Goal: Task Accomplishment & Management: Manage account settings

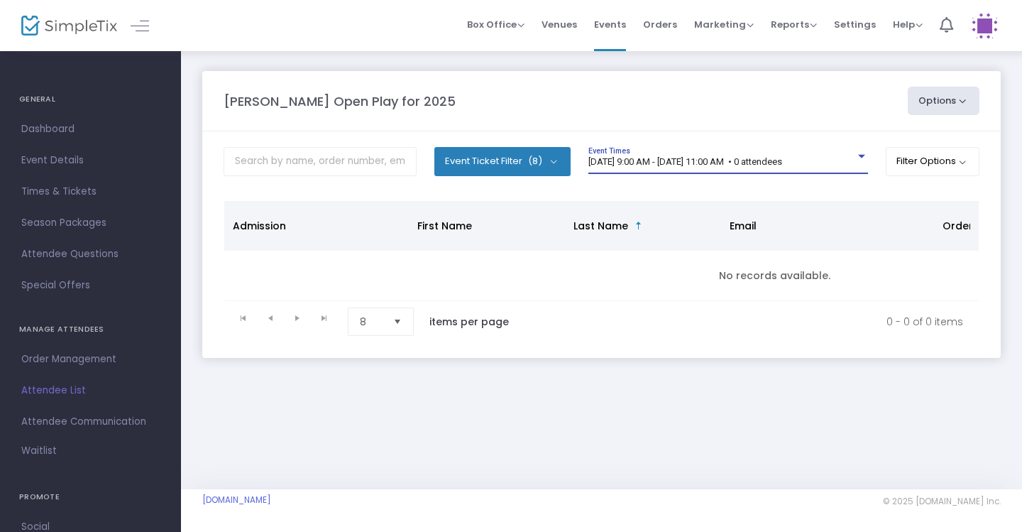
click at [754, 157] on span "[DATE] 9:00 AM - [DATE] 11:00 AM • 0 attendees" at bounding box center [685, 161] width 194 height 11
click at [782, 159] on span "[DATE] 9:00 AM - [DATE] 11:00 AM • 0 attendees" at bounding box center [685, 161] width 194 height 11
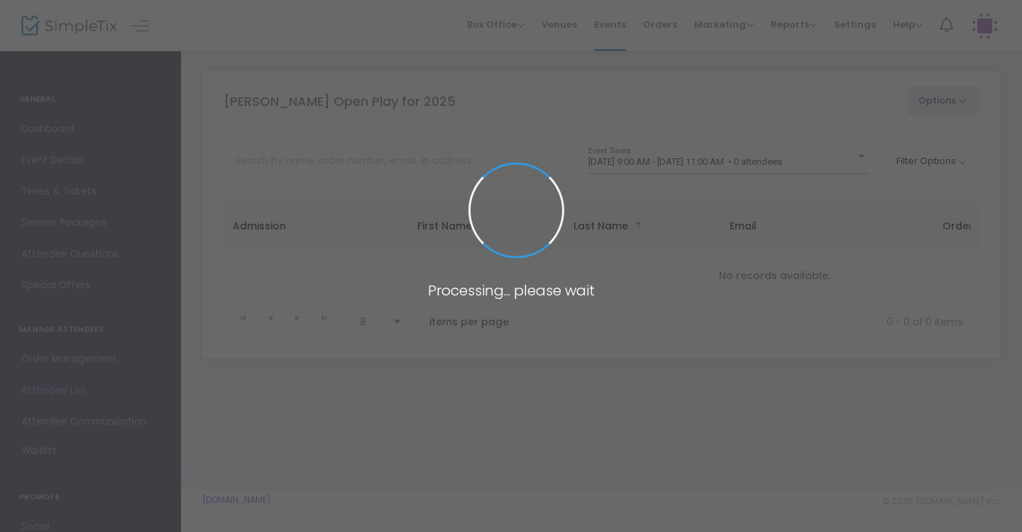
click at [756, 170] on span at bounding box center [511, 266] width 1022 height 532
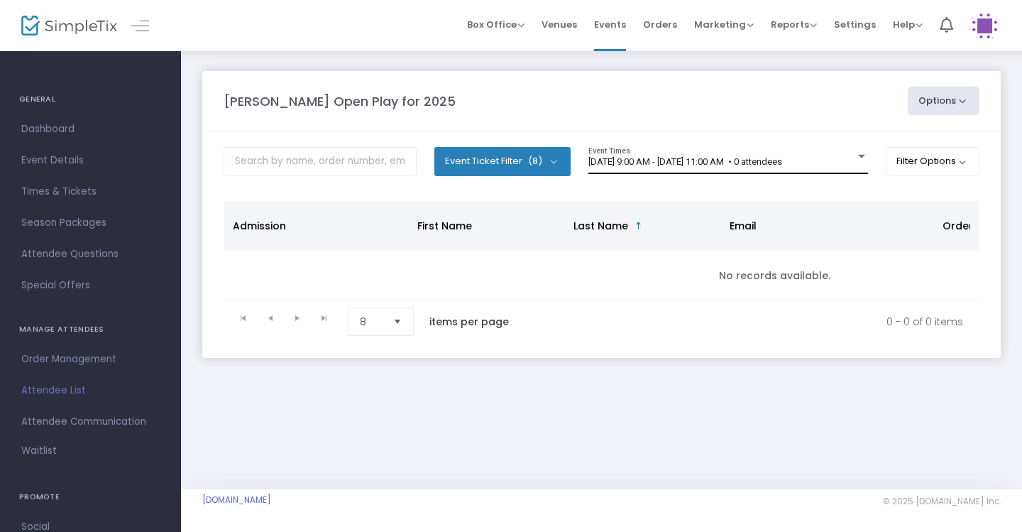
click at [759, 169] on div "[DATE] 9:00 AM - [DATE] 11:00 AM • 0 attendees Event Times" at bounding box center [728, 160] width 280 height 27
click at [782, 164] on span "[DATE] 9:00 AM - [DATE] 11:00 AM • 0 attendees" at bounding box center [685, 161] width 194 height 11
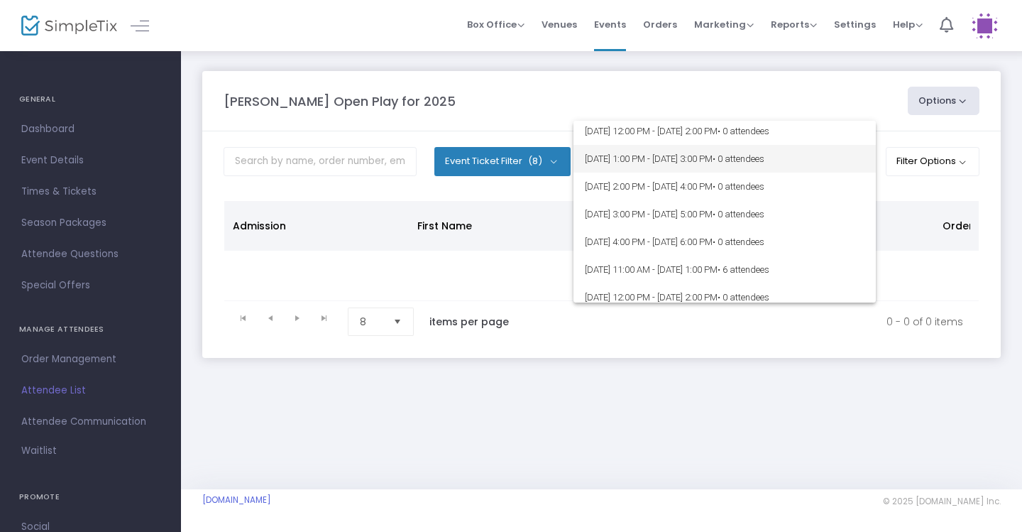
scroll to position [116, 0]
click at [776, 99] on div at bounding box center [511, 266] width 1022 height 532
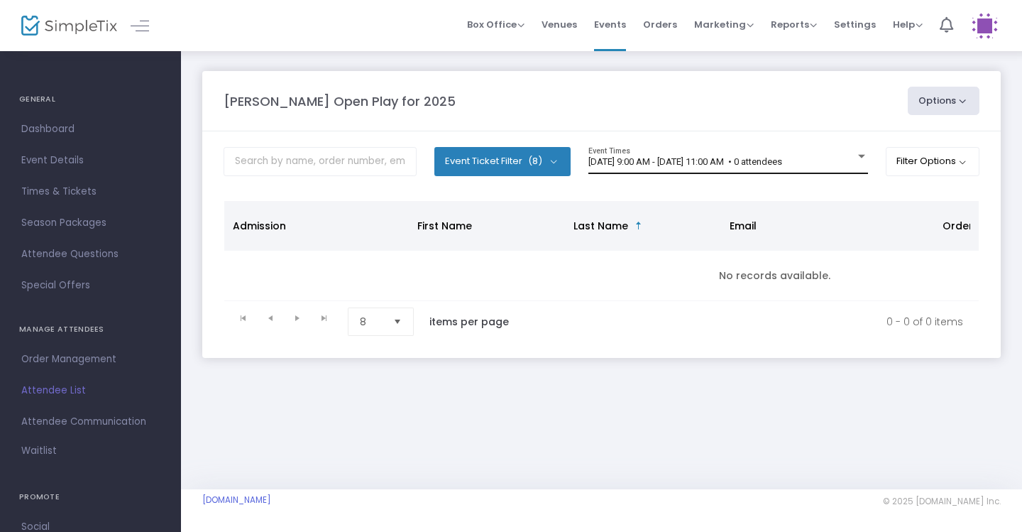
click at [833, 169] on div "[DATE] 9:00 AM - [DATE] 11:00 AM • 0 attendees Event Times" at bounding box center [728, 160] width 280 height 27
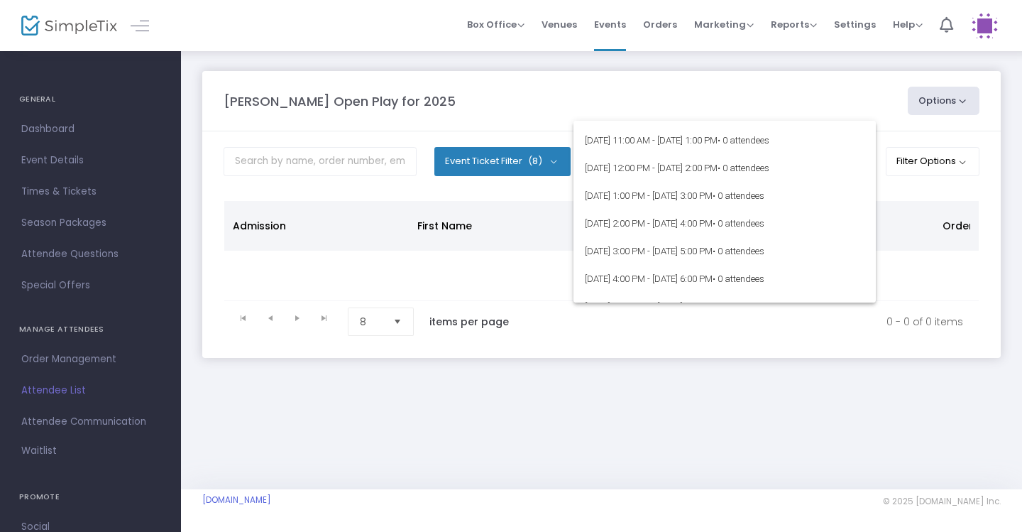
scroll to position [82, 0]
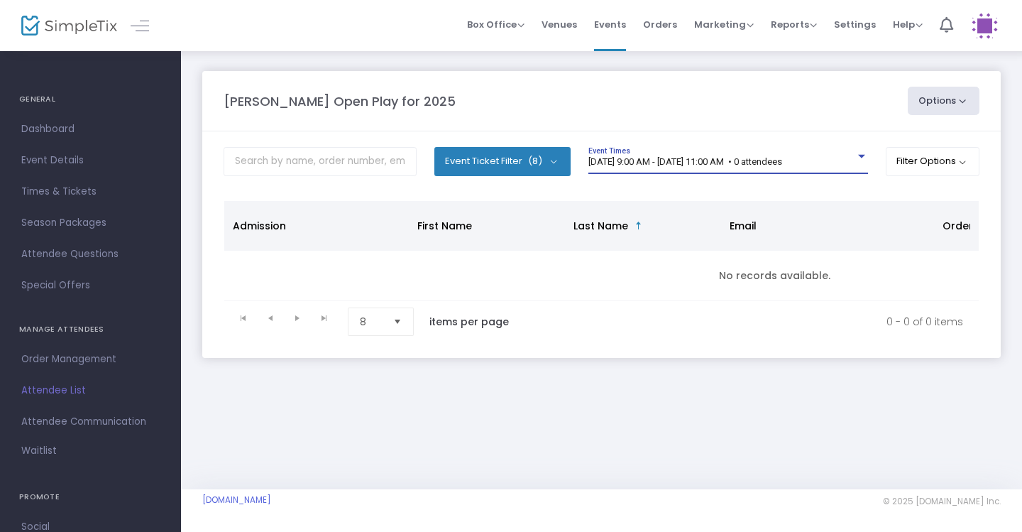
click at [780, 159] on span "[DATE] 9:00 AM - [DATE] 11:00 AM • 0 attendees" at bounding box center [685, 161] width 194 height 11
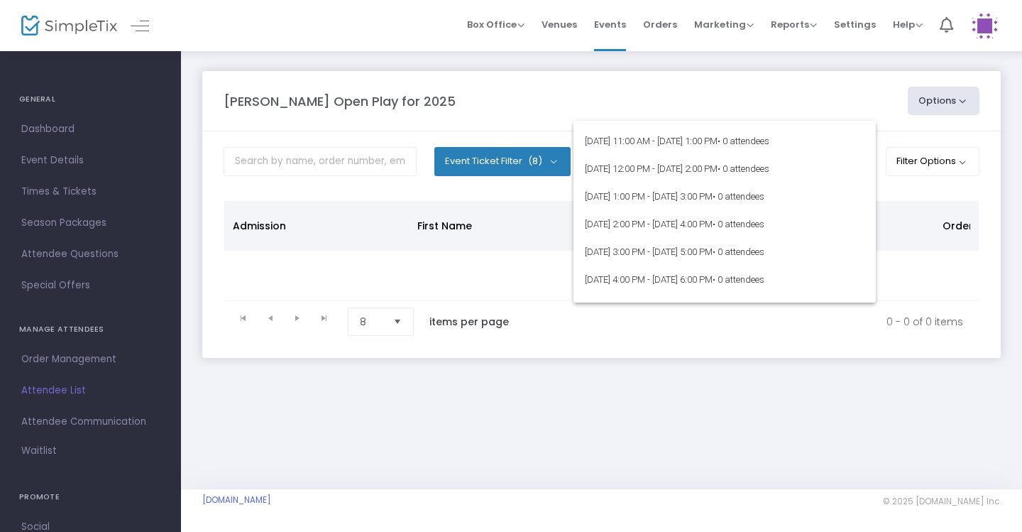
scroll to position [79, 0]
click at [739, 99] on div at bounding box center [511, 266] width 1022 height 532
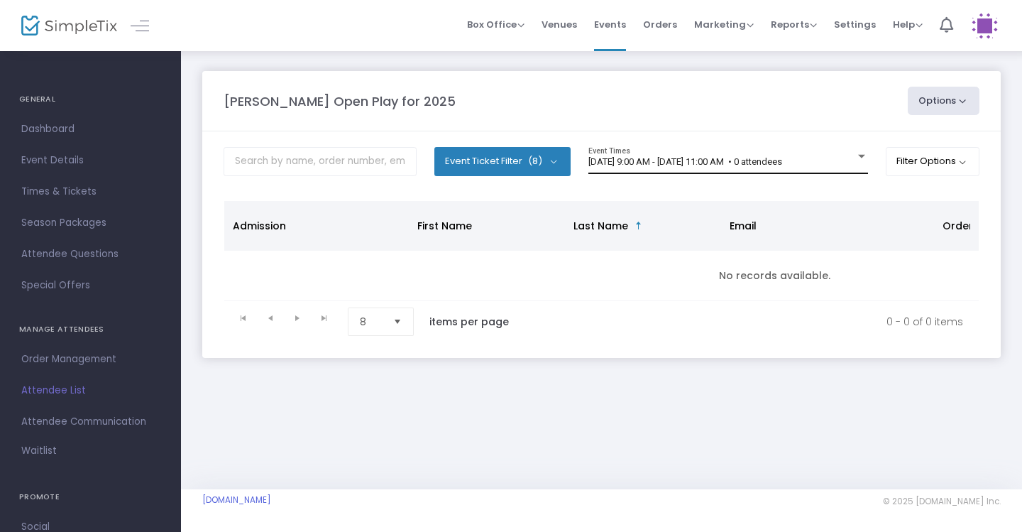
click at [778, 167] on div "[DATE] 9:00 AM - [DATE] 11:00 AM • 0 attendees Event Times" at bounding box center [728, 160] width 280 height 27
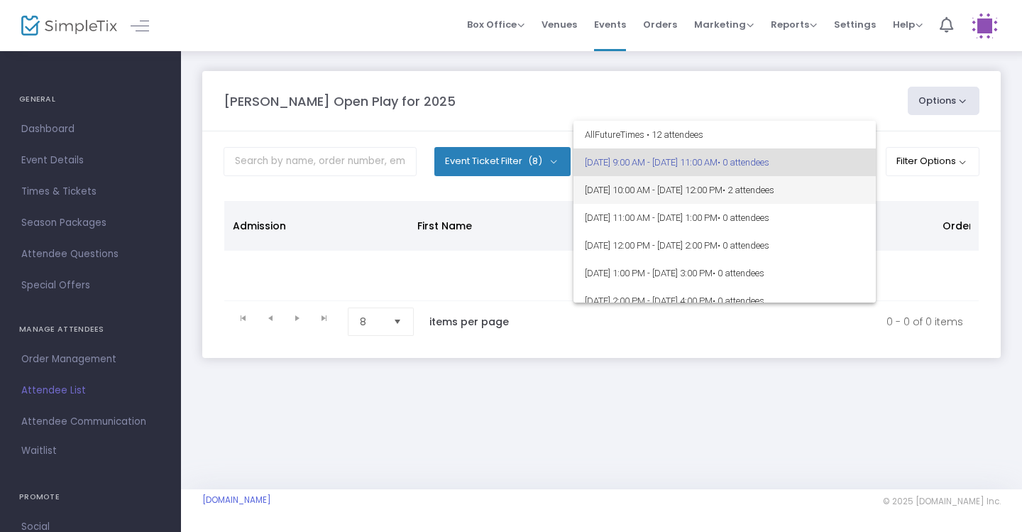
click at [778, 189] on span "9/20/2025 @ 10:00 AM - 9/20/2025 @ 12:00 PM • 2 attendees" at bounding box center [725, 190] width 280 height 28
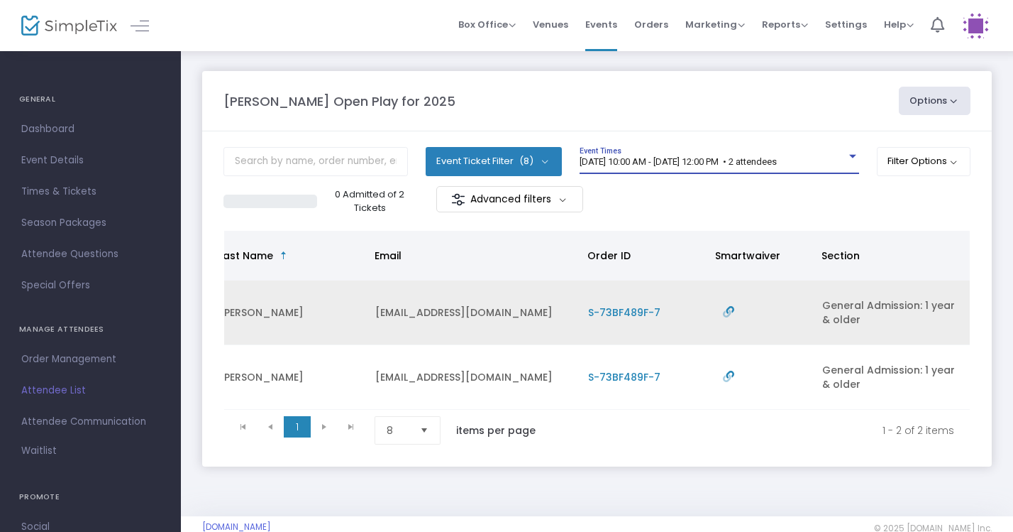
scroll to position [0, 354]
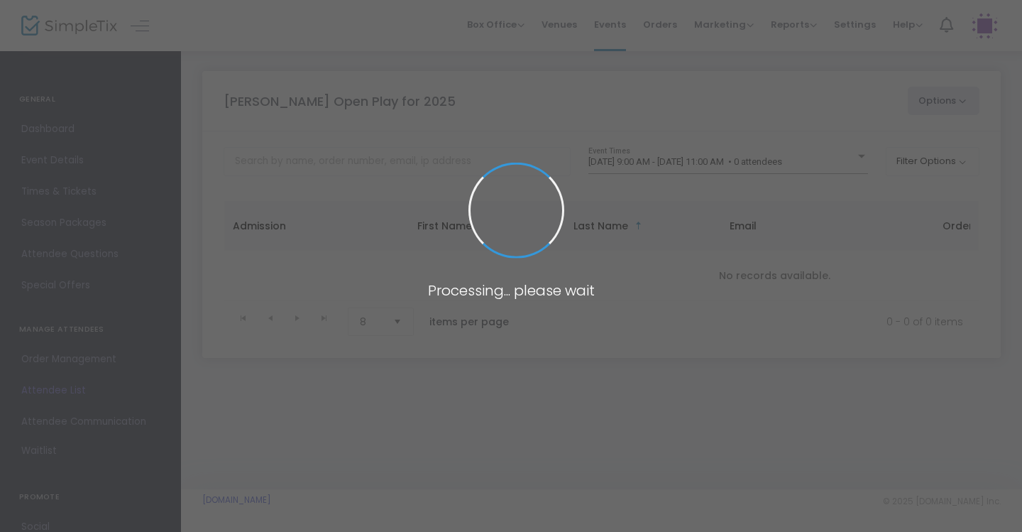
click at [777, 158] on span at bounding box center [511, 266] width 1022 height 532
click at [813, 165] on span at bounding box center [511, 266] width 1022 height 532
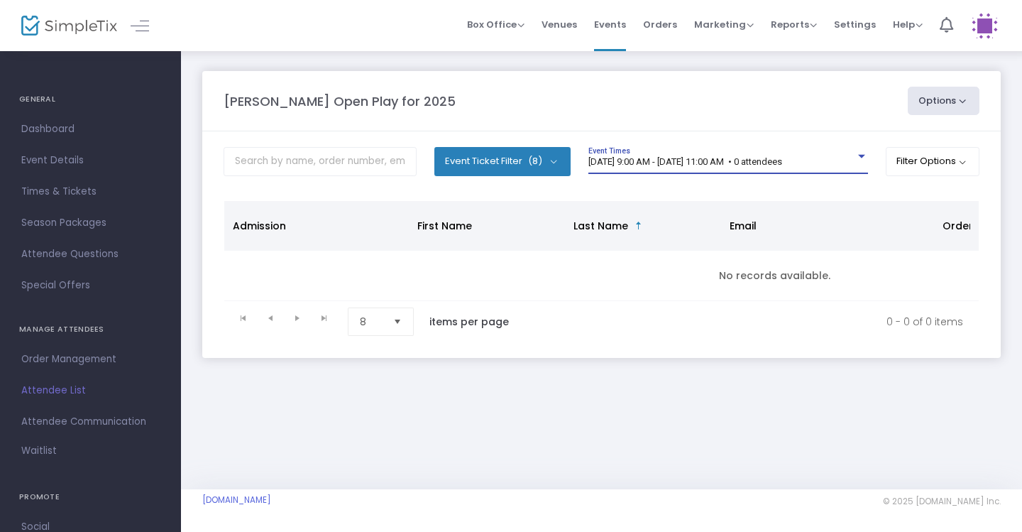
click at [782, 163] on span "[DATE] 9:00 AM - [DATE] 11:00 AM • 0 attendees" at bounding box center [685, 161] width 194 height 11
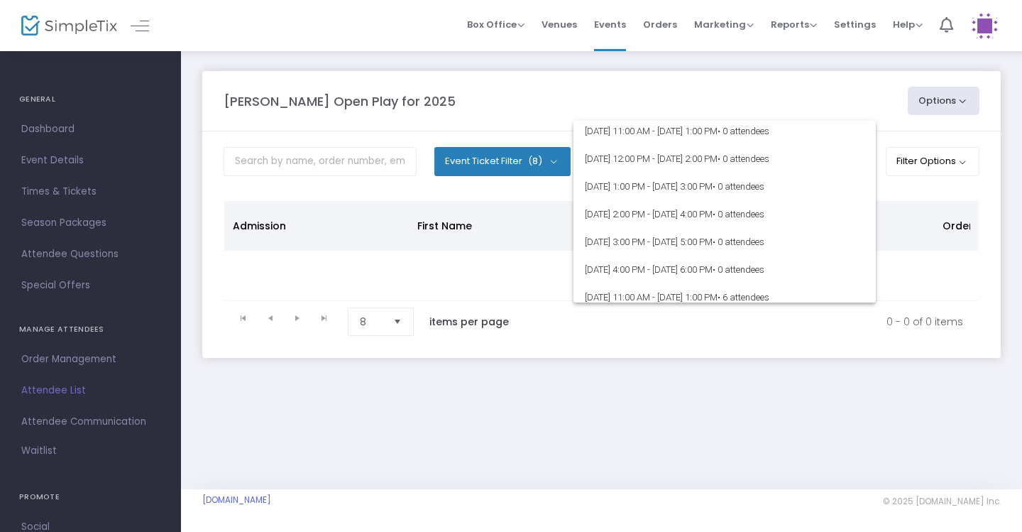
scroll to position [87, 0]
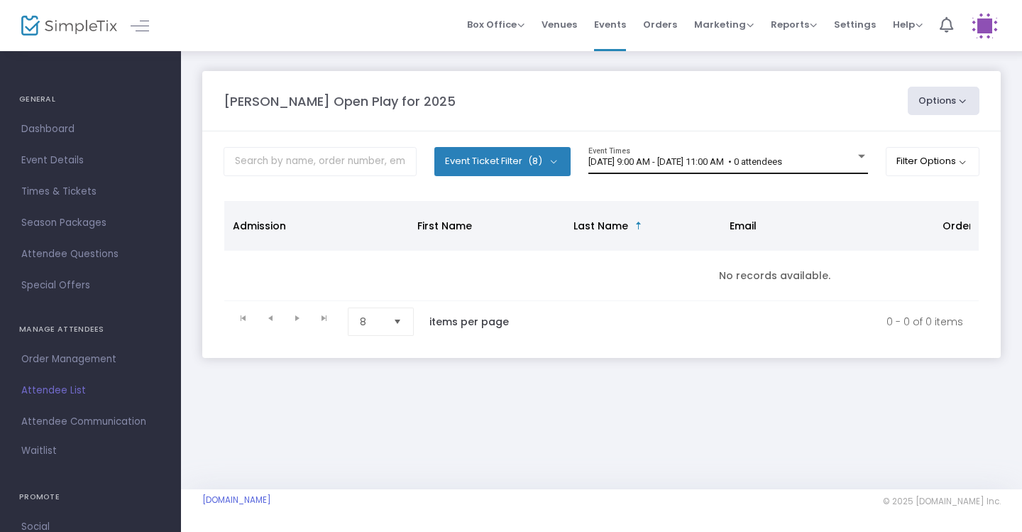
click at [782, 164] on span "[DATE] 9:00 AM - [DATE] 11:00 AM • 0 attendees" at bounding box center [685, 161] width 194 height 11
click at [782, 162] on span "[DATE] 9:00 AM - [DATE] 11:00 AM • 0 attendees" at bounding box center [685, 161] width 194 height 11
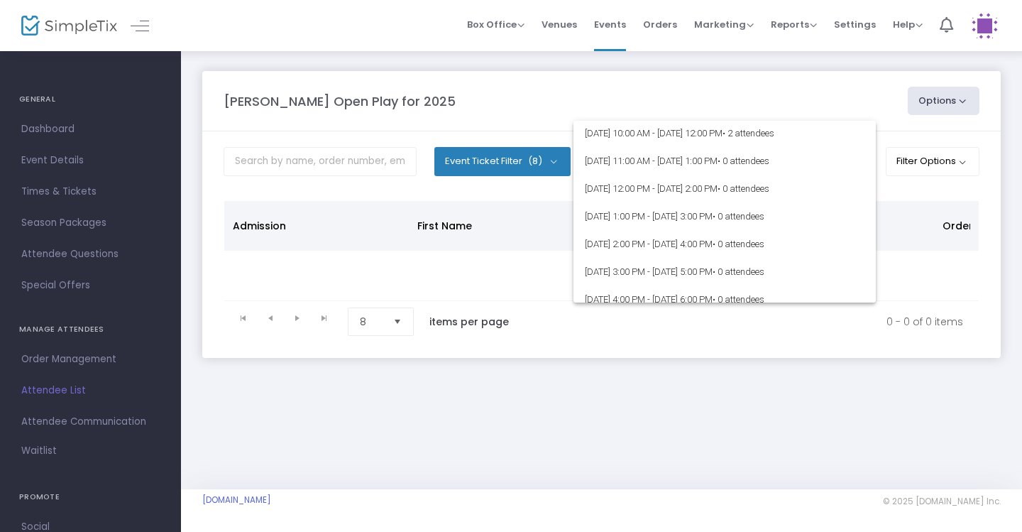
scroll to position [60, 0]
click at [799, 72] on div at bounding box center [511, 266] width 1022 height 532
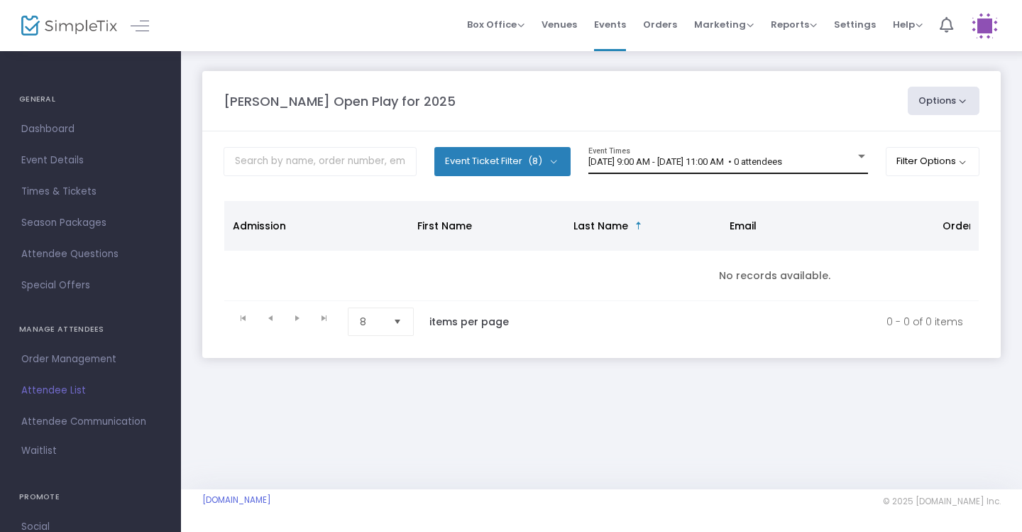
click at [821, 152] on div "[DATE] 9:00 AM - [DATE] 11:00 AM • 0 attendees Event Times" at bounding box center [728, 160] width 280 height 27
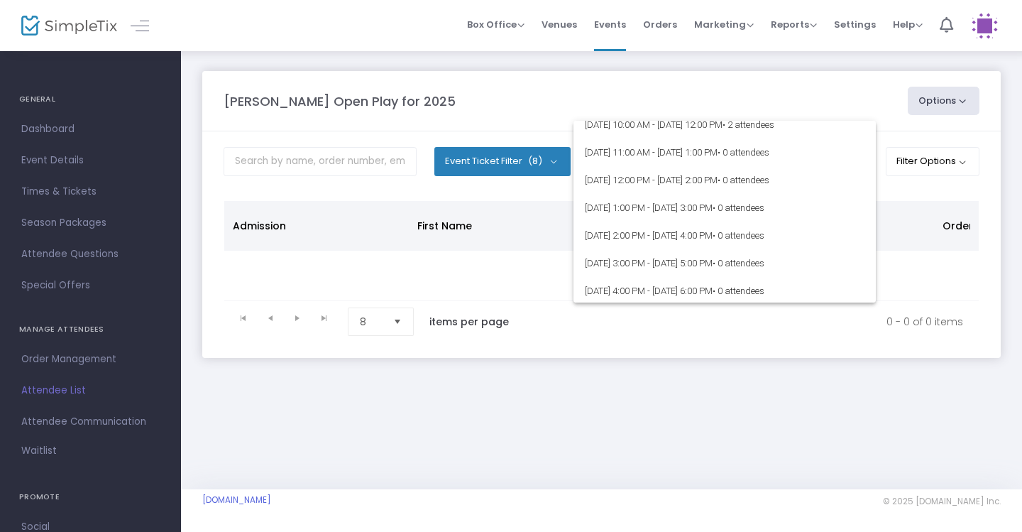
scroll to position [69, 0]
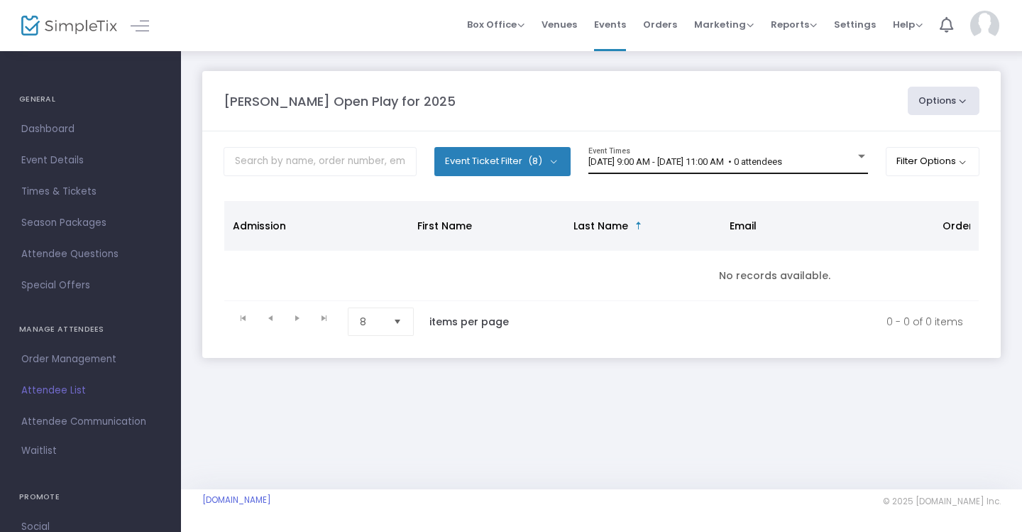
click at [754, 153] on div "[DATE] 9:00 AM - [DATE] 11:00 AM • 0 attendees Event Times" at bounding box center [728, 160] width 280 height 27
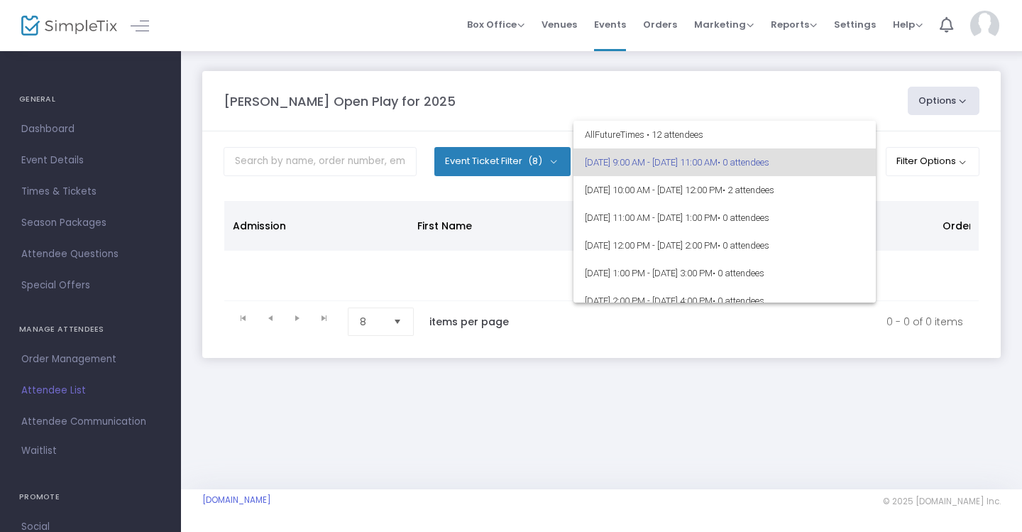
click at [744, 82] on div at bounding box center [511, 266] width 1022 height 532
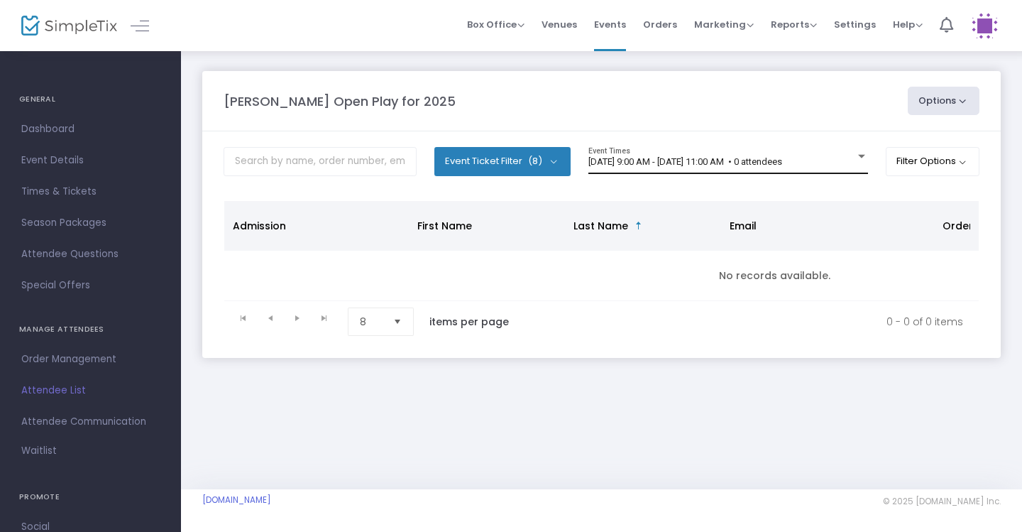
click at [799, 170] on div "[DATE] 9:00 AM - [DATE] 11:00 AM • 0 attendees Event Times" at bounding box center [728, 160] width 280 height 27
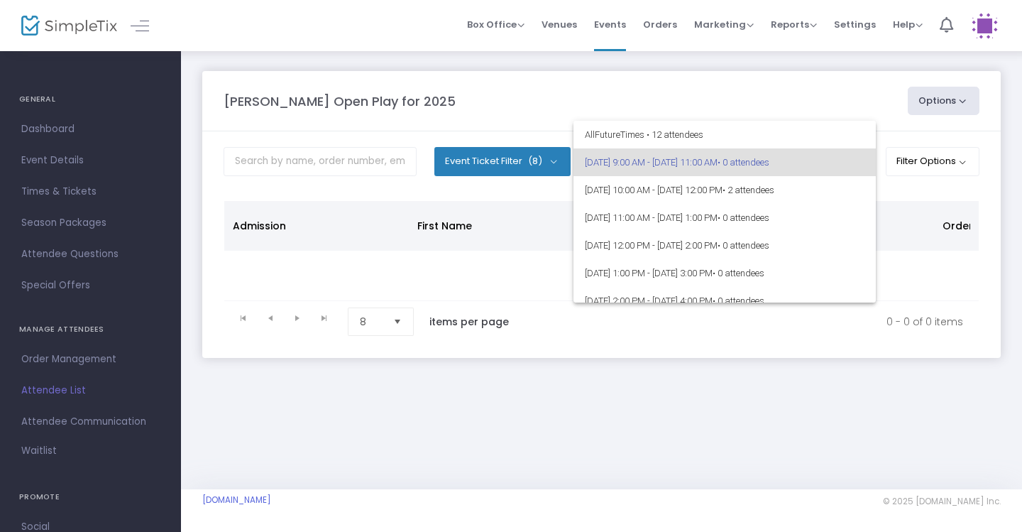
click at [791, 89] on div at bounding box center [511, 266] width 1022 height 532
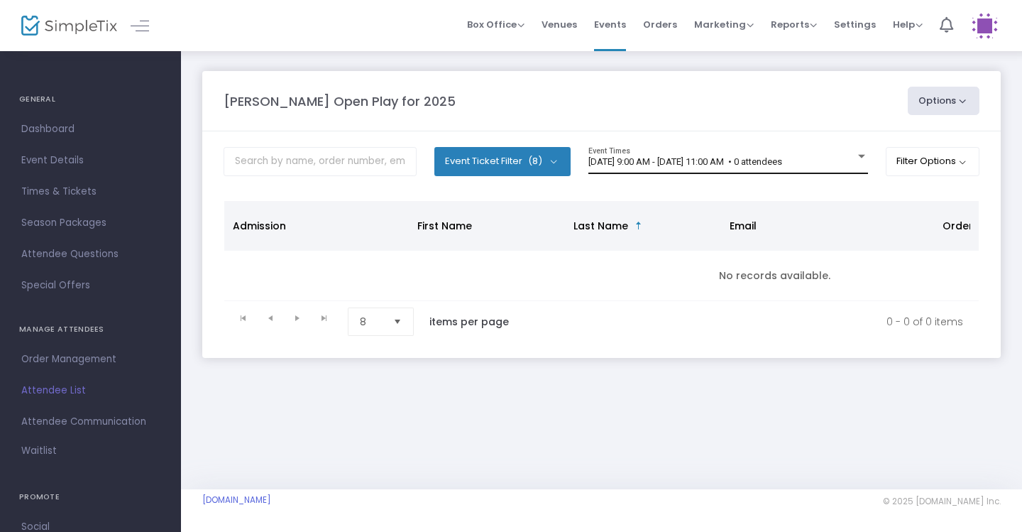
click at [806, 170] on div "9/20/2025 @ 9:00 AM - 9/20/2025 @ 11:00 AM • 0 attendees Event Times" at bounding box center [728, 160] width 280 height 27
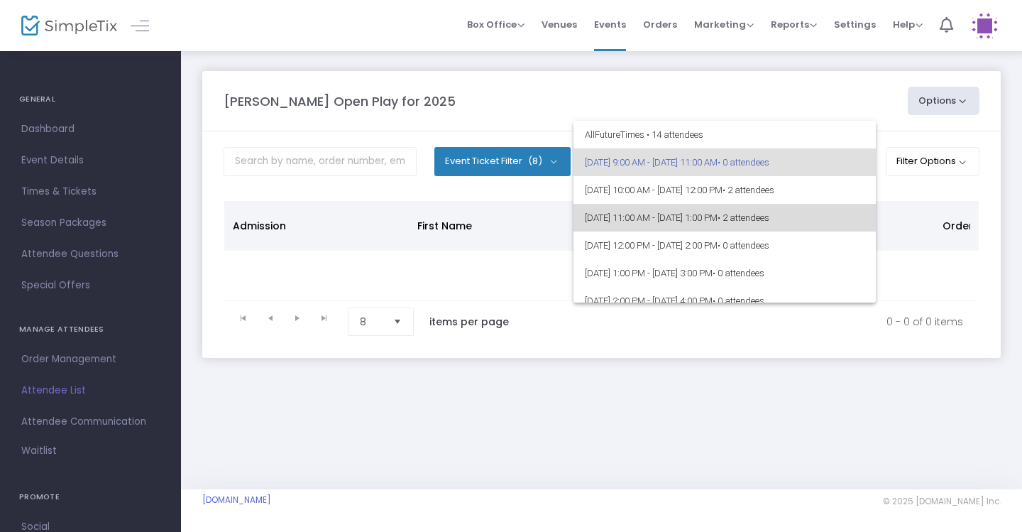
click at [769, 214] on span "• 2 attendees" at bounding box center [743, 217] width 52 height 11
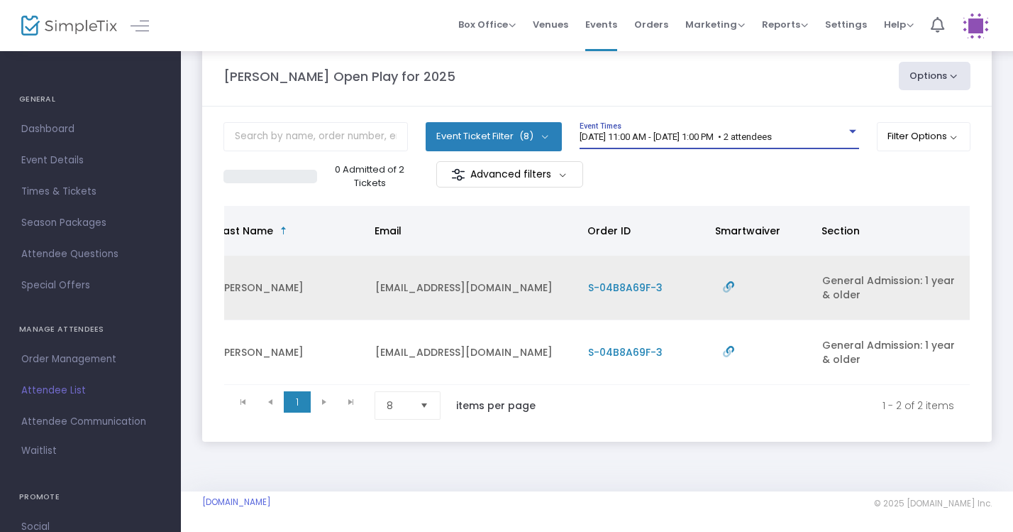
scroll to position [0, 354]
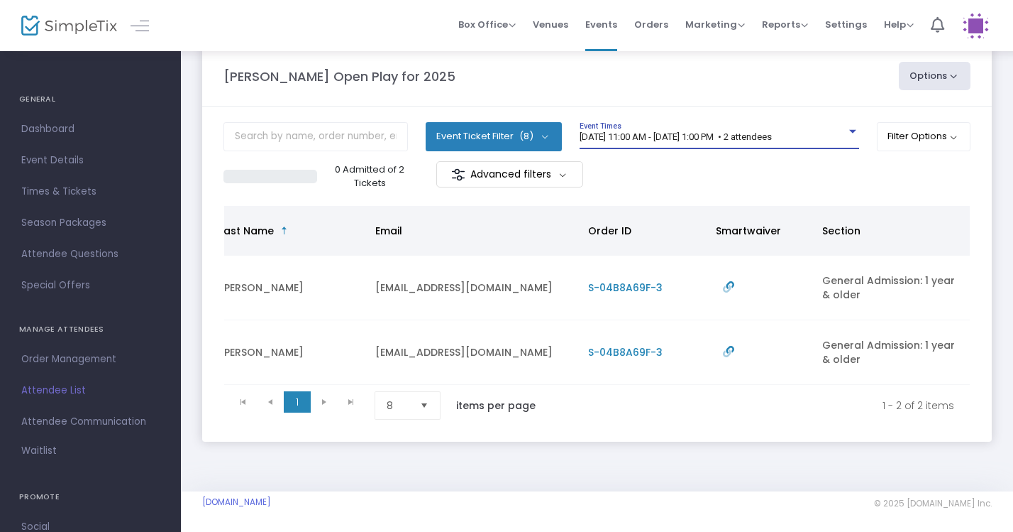
click at [817, 148] on div "9/20/2025 @ 11:00 AM - 9/20/2025 @ 1:00 PM • 2 attendees Event Times" at bounding box center [720, 135] width 280 height 27
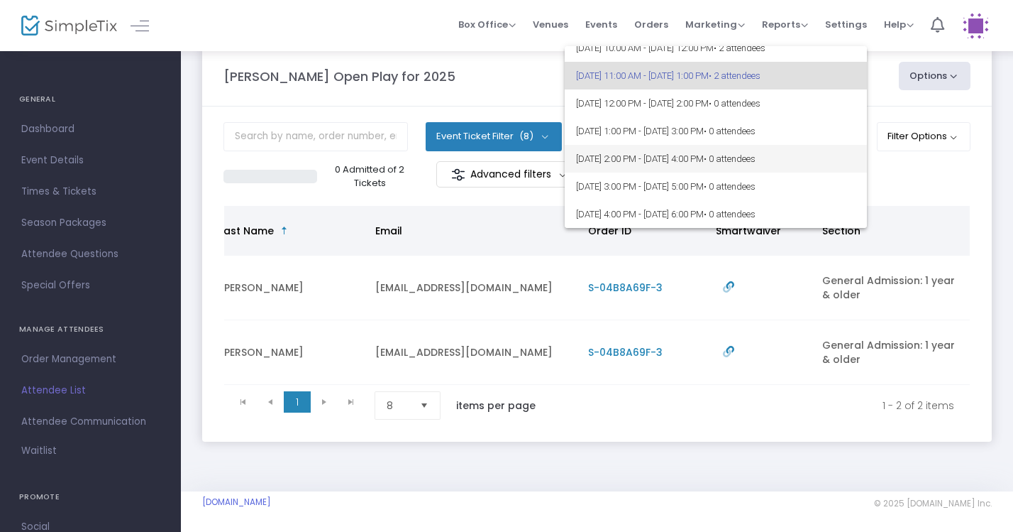
scroll to position [85, 0]
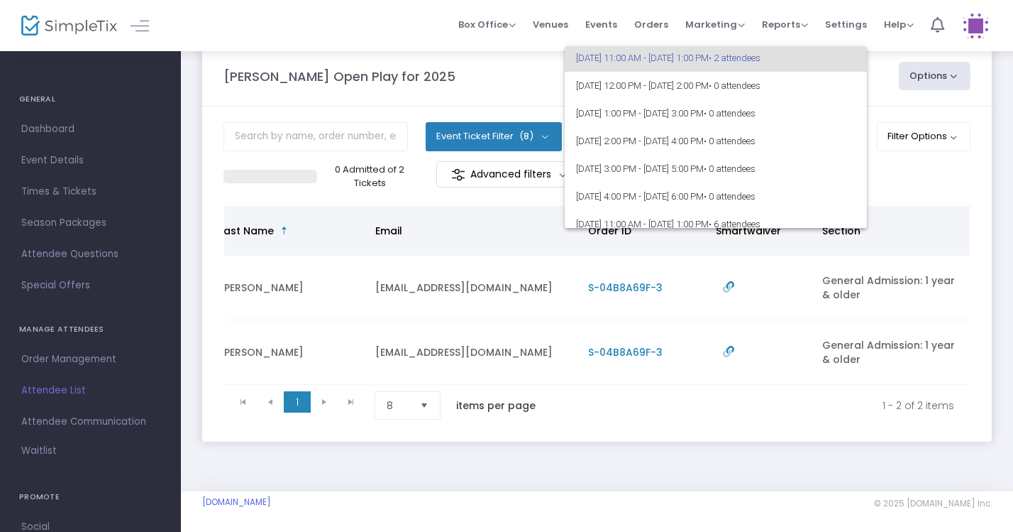
click at [881, 167] on div at bounding box center [506, 266] width 1013 height 532
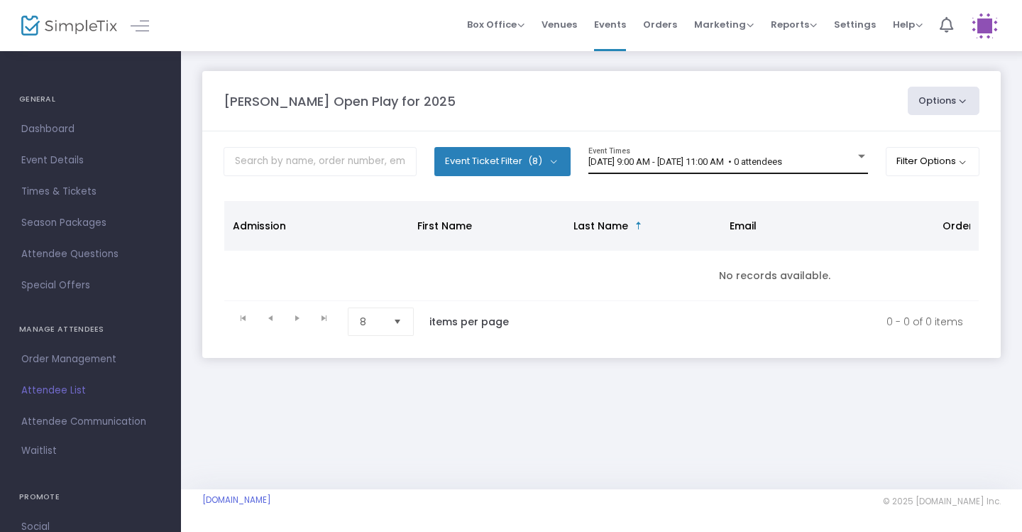
click at [771, 154] on div "9/20/2025 @ 9:00 AM - 9/20/2025 @ 11:00 AM • 0 attendees Event Times" at bounding box center [728, 160] width 280 height 27
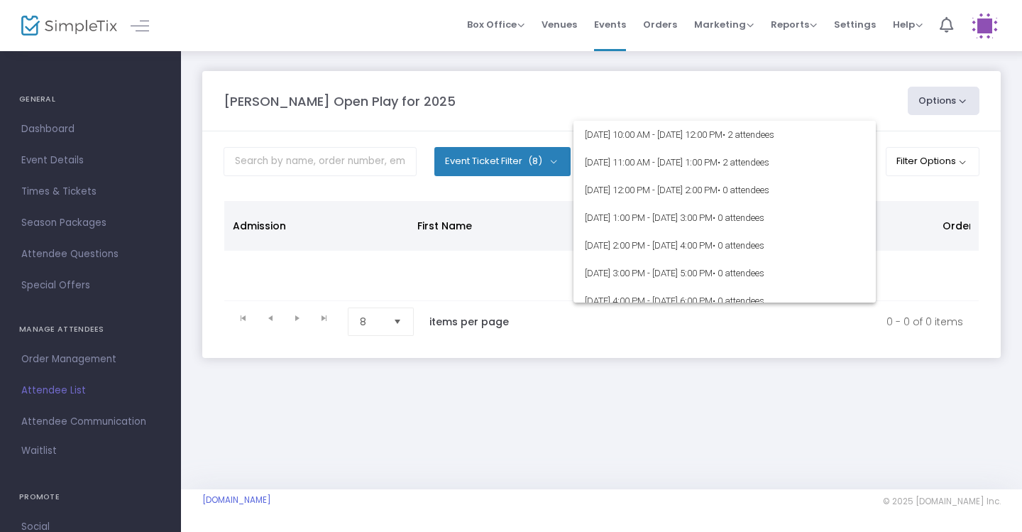
scroll to position [65, 0]
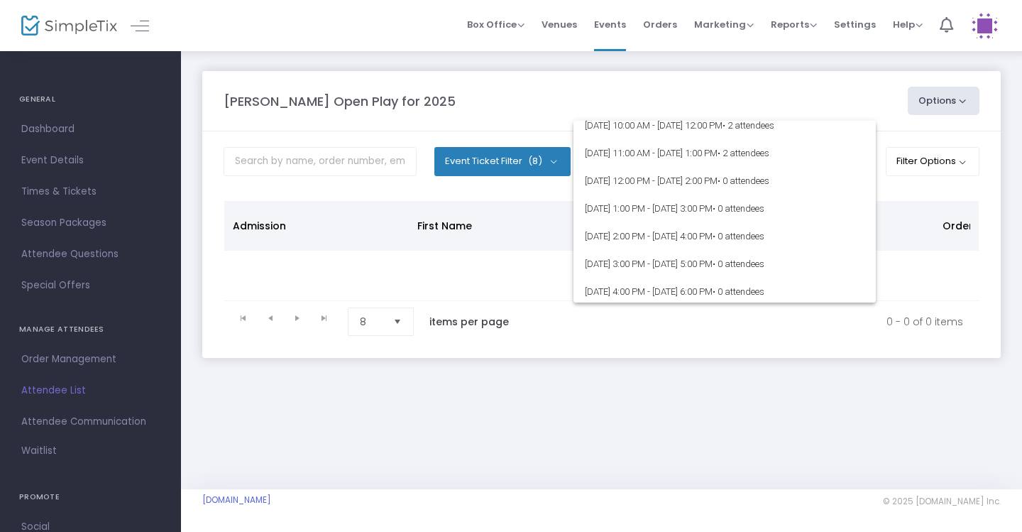
click at [796, 91] on div at bounding box center [511, 266] width 1022 height 532
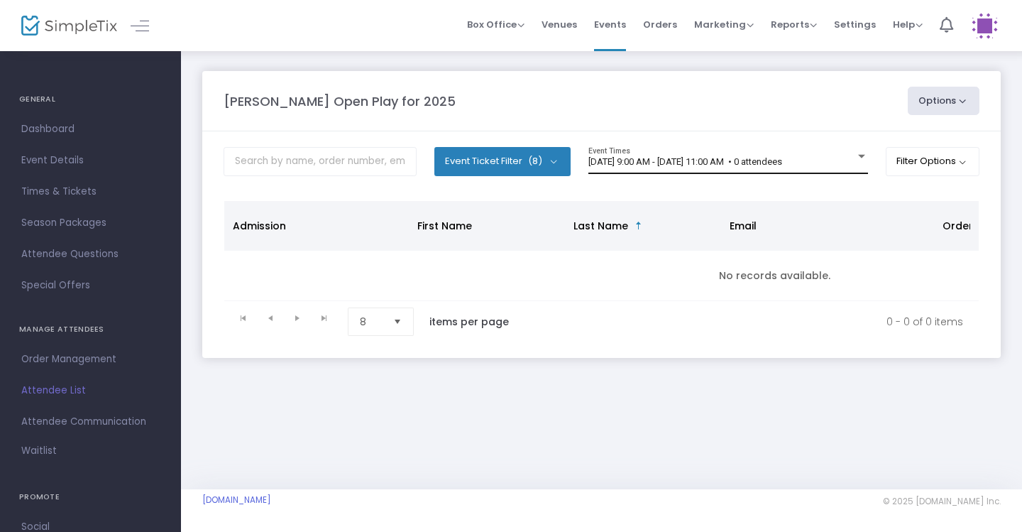
click at [782, 166] on span "[DATE] 9:00 AM - [DATE] 11:00 AM • 0 attendees" at bounding box center [685, 161] width 194 height 11
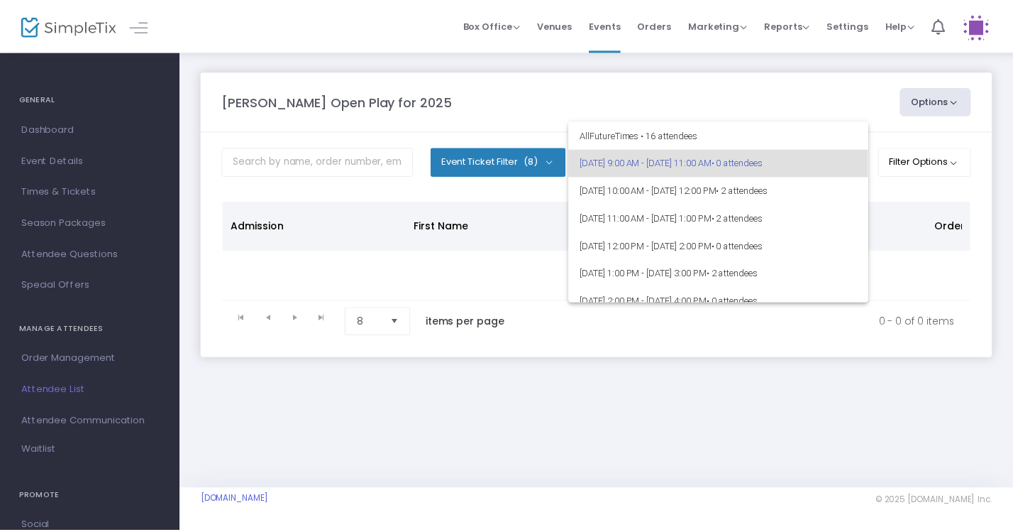
scroll to position [35, 0]
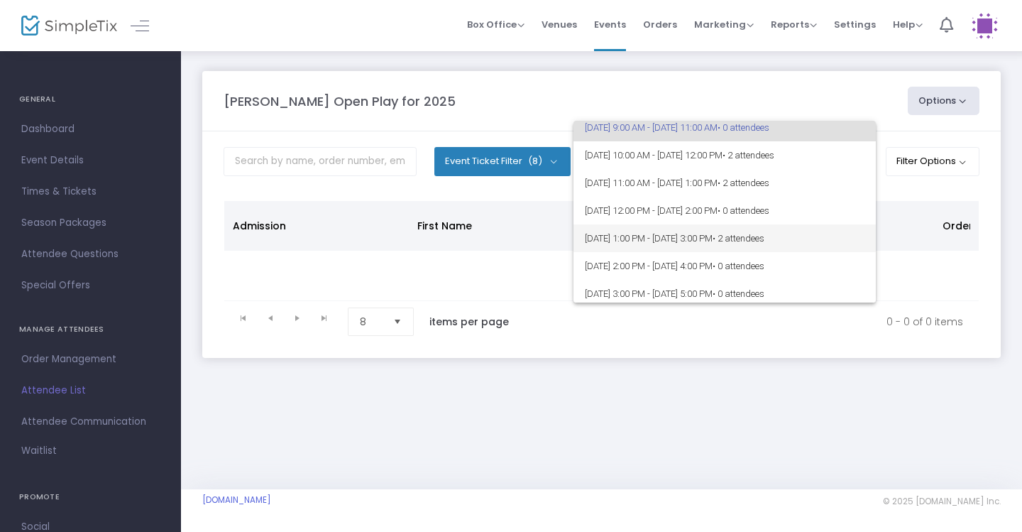
click at [764, 236] on span "• 2 attendees" at bounding box center [738, 238] width 52 height 11
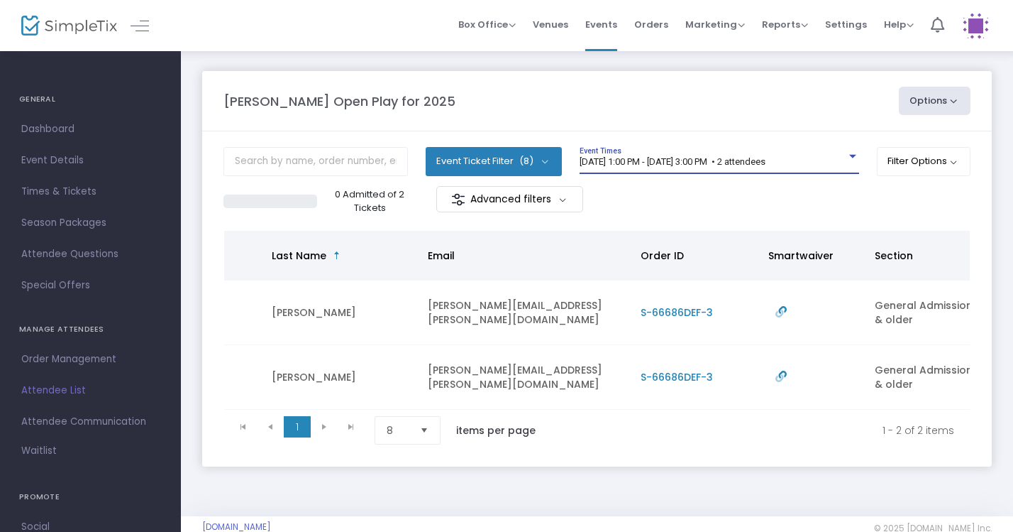
scroll to position [0, 295]
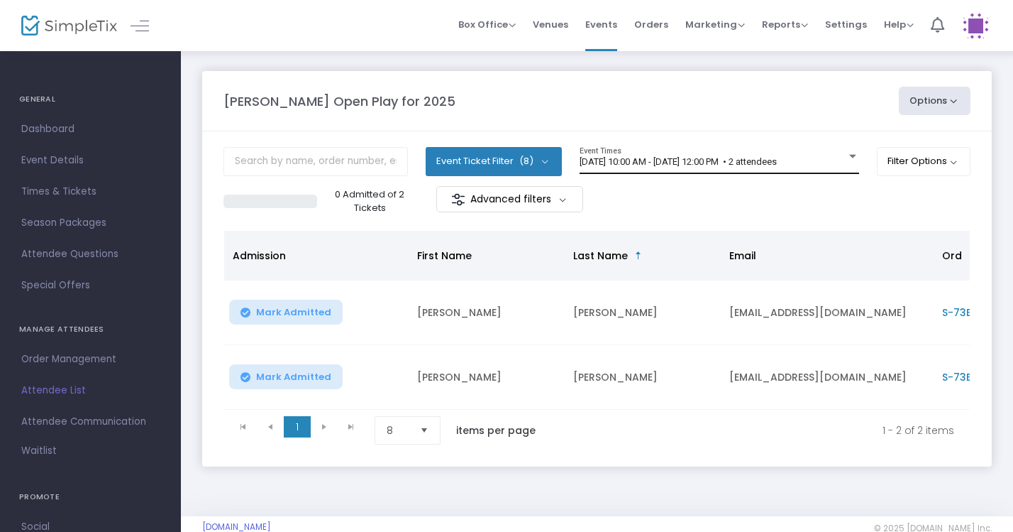
click at [785, 173] on div "[DATE] 10:00 AM - [DATE] 12:00 PM • 2 attendees Event Times" at bounding box center [720, 160] width 280 height 27
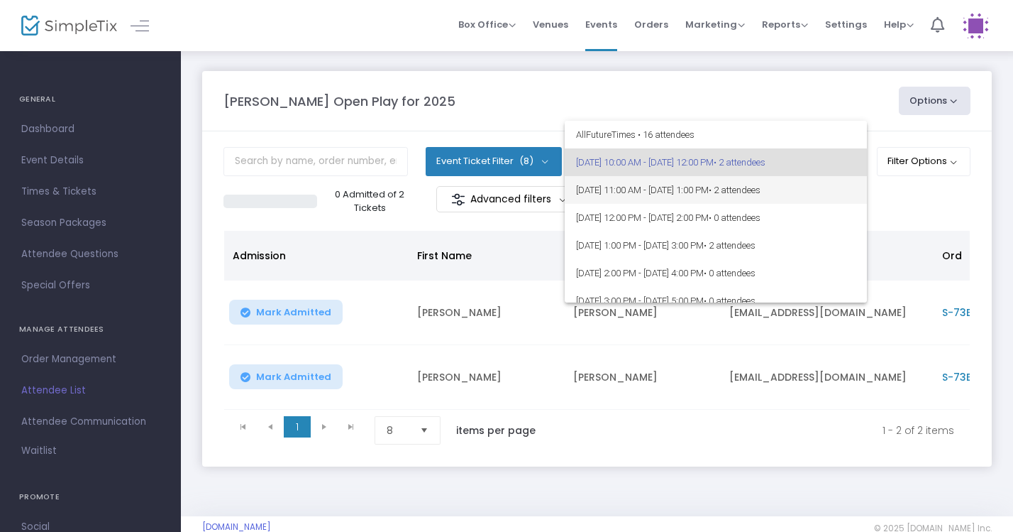
click at [761, 192] on span "• 2 attendees" at bounding box center [735, 190] width 52 height 11
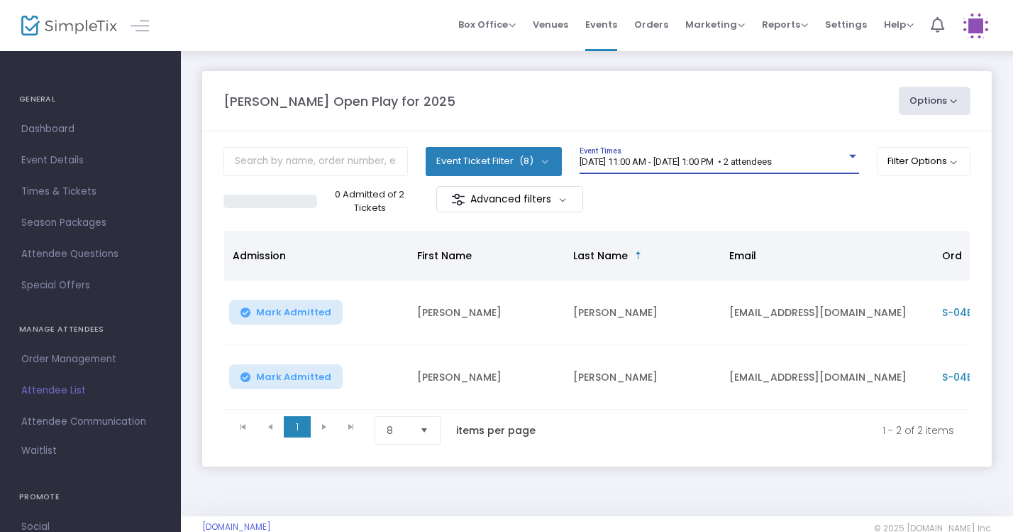
click at [803, 145] on m-panel-content "Event Ticket Filter (8) Select All General Admission: 1 year & older Additional…" at bounding box center [597, 298] width 790 height 335
click at [772, 157] on span "[DATE] 11:00 AM - [DATE] 1:00 PM • 2 attendees" at bounding box center [676, 161] width 192 height 11
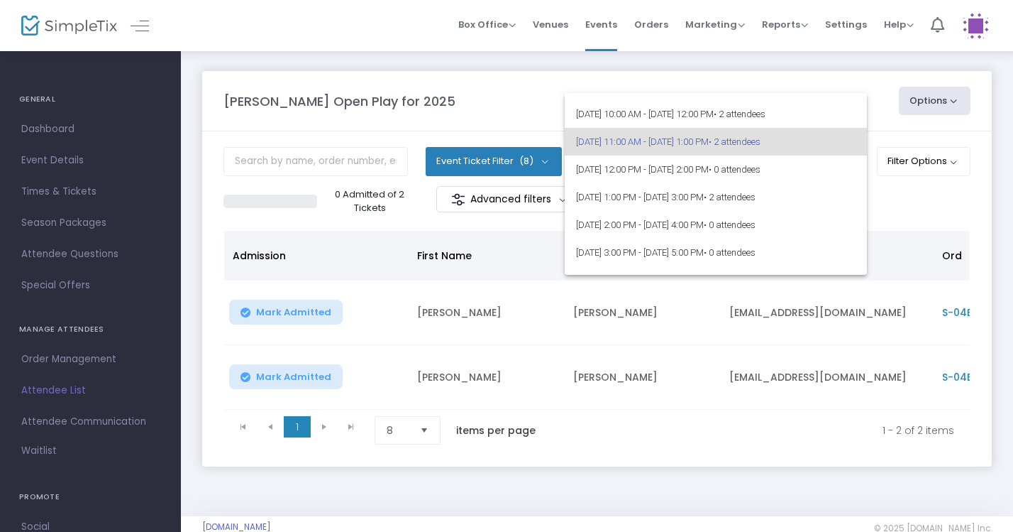
scroll to position [21, 0]
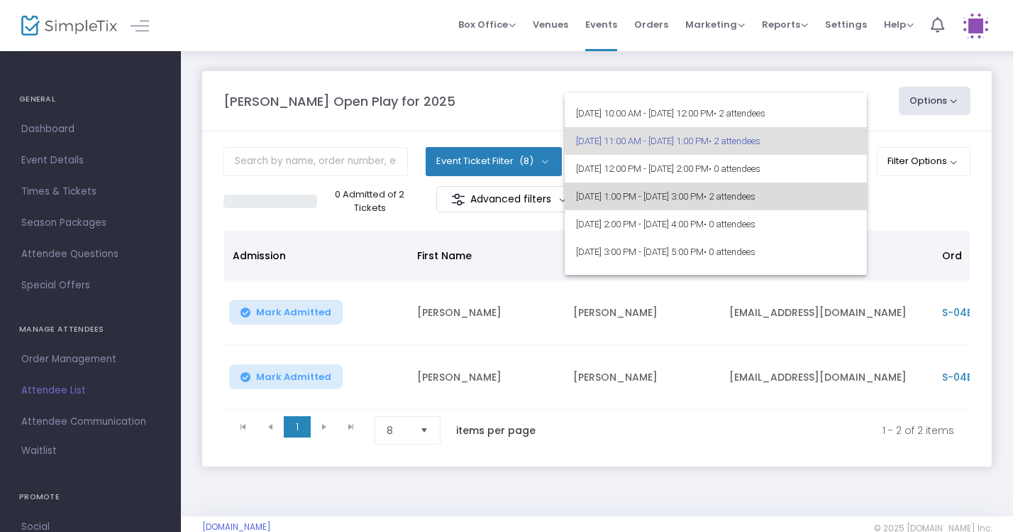
click at [803, 188] on span "[DATE] 1:00 PM - [DATE] 3:00 PM • 2 attendees" at bounding box center [716, 196] width 280 height 28
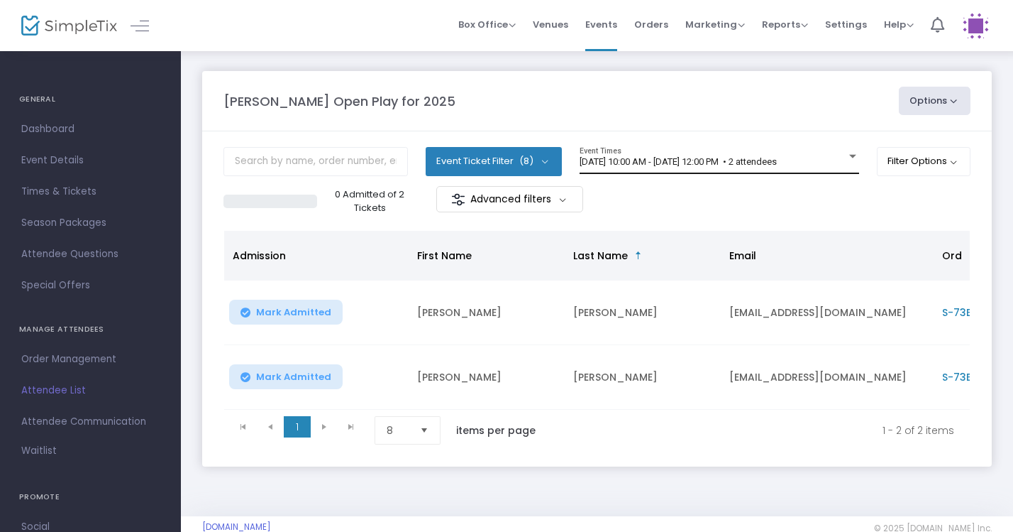
click at [781, 172] on span "Event Times" at bounding box center [720, 160] width 280 height 28
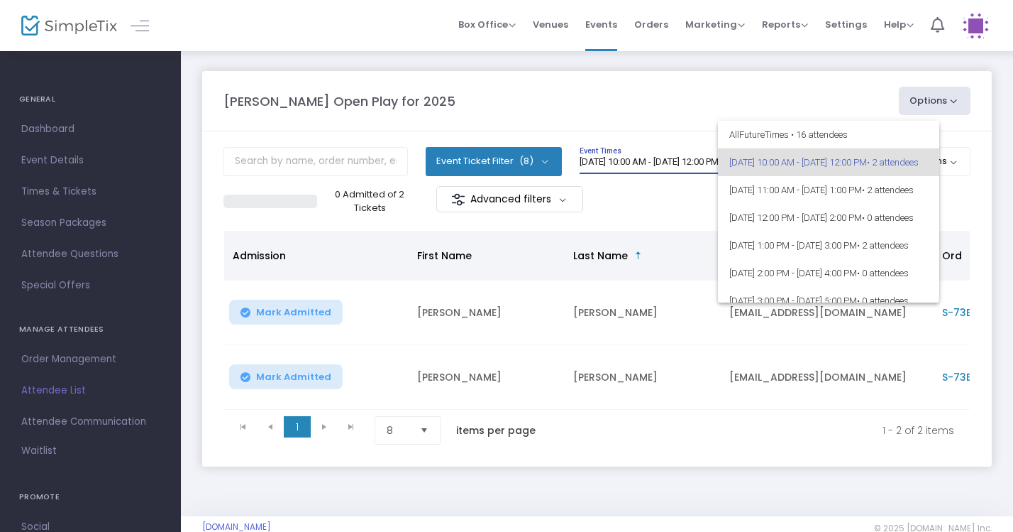
click at [796, 93] on div at bounding box center [506, 266] width 1013 height 532
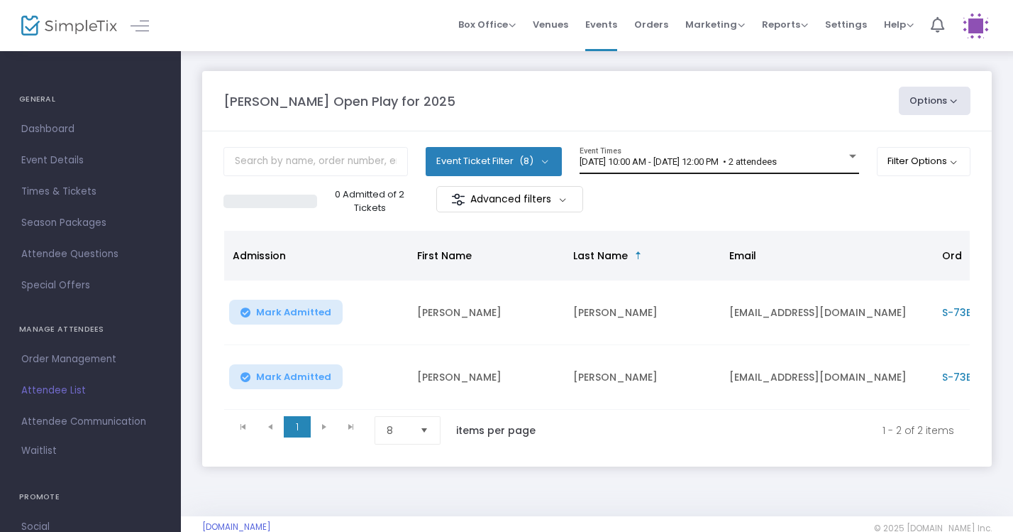
click at [813, 153] on div "[DATE] 10:00 AM - [DATE] 12:00 PM • 2 attendees Event Times" at bounding box center [720, 160] width 280 height 27
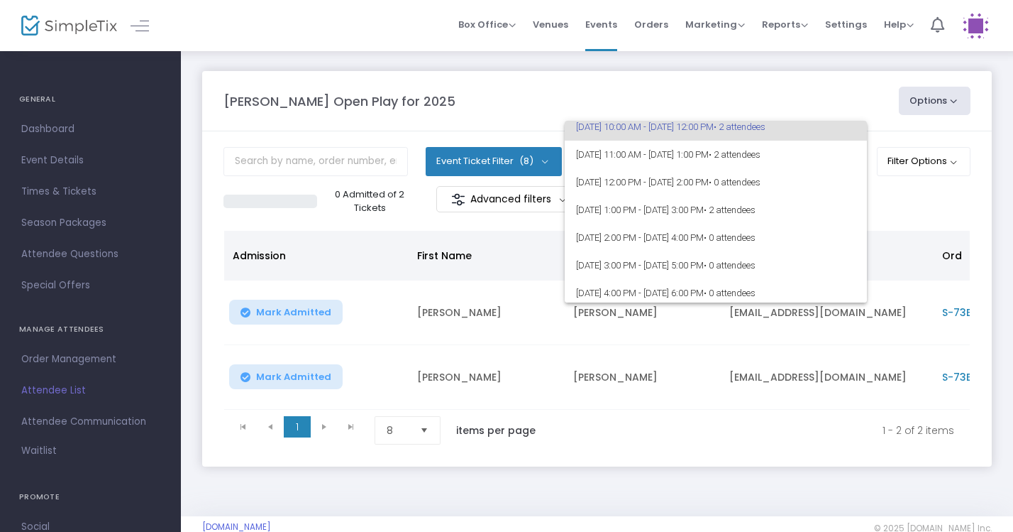
scroll to position [38, 0]
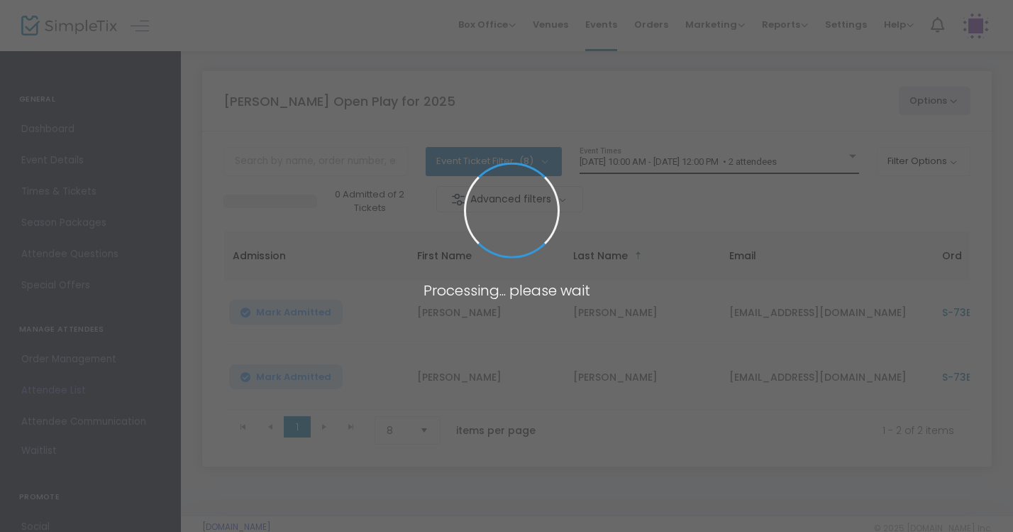
click at [777, 162] on span "[DATE] 10:00 AM - [DATE] 12:00 PM • 2 attendees" at bounding box center [678, 161] width 197 height 11
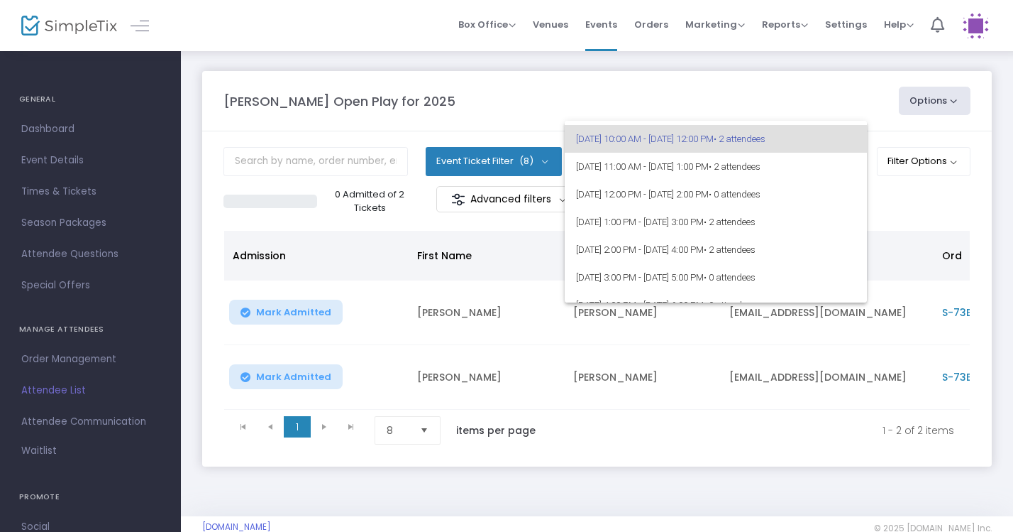
scroll to position [26, 0]
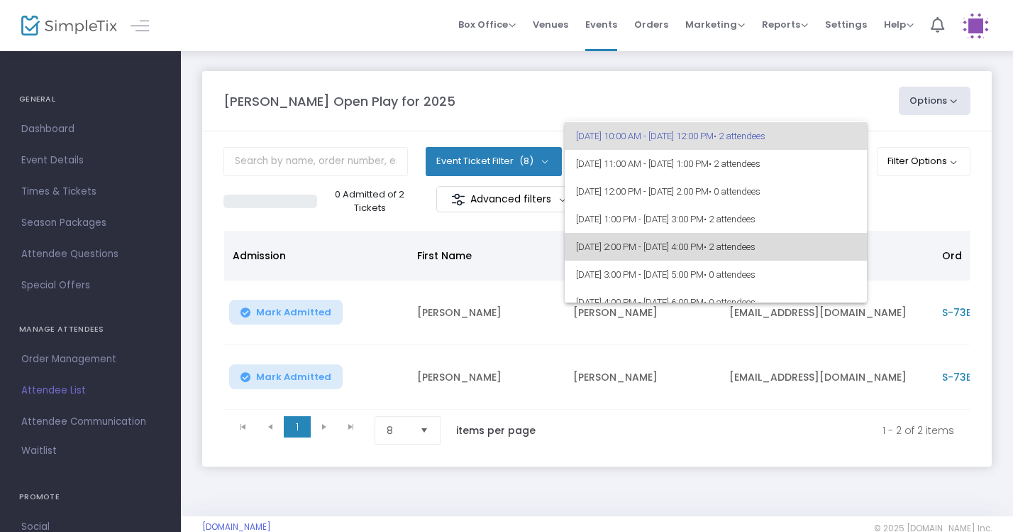
click at [811, 255] on span "[DATE] 2:00 PM - [DATE] 4:00 PM • 2 attendees" at bounding box center [716, 247] width 280 height 28
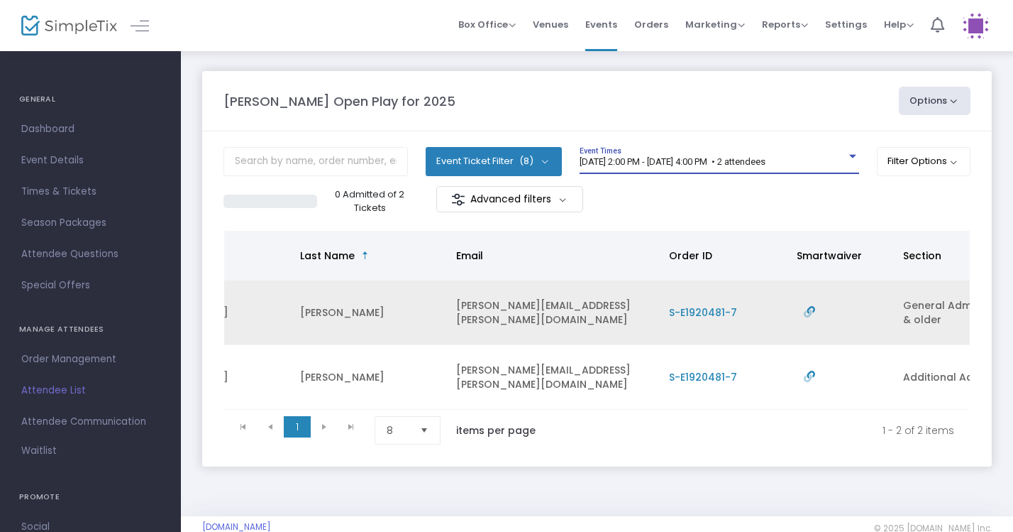
scroll to position [0, 275]
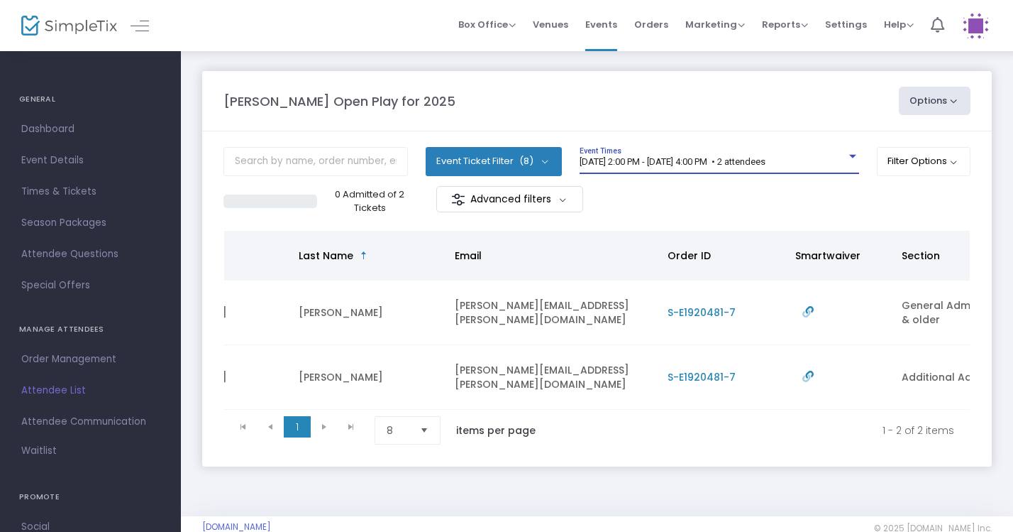
click at [766, 159] on span "9/20/2025 @ 2:00 PM - 9/20/2025 @ 4:00 PM • 2 attendees" at bounding box center [673, 161] width 186 height 11
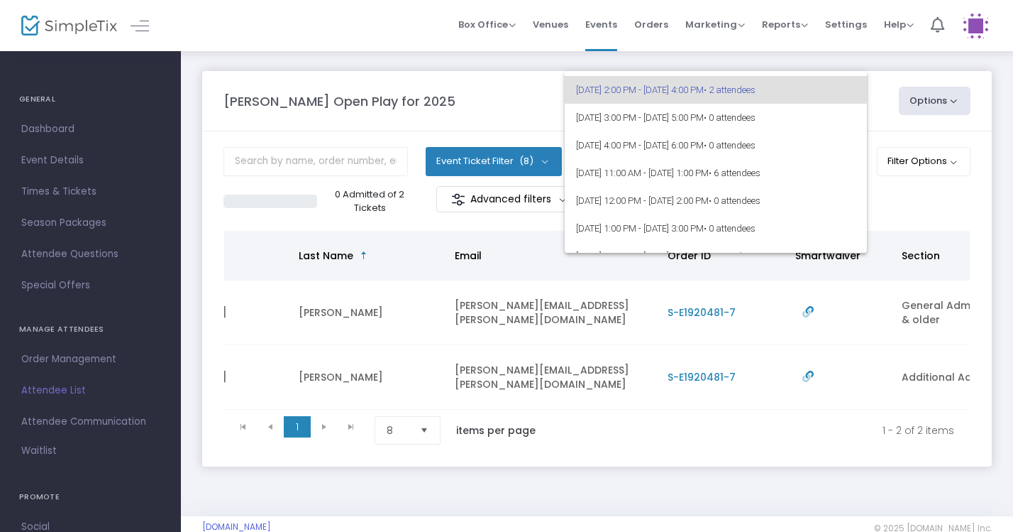
scroll to position [144, 0]
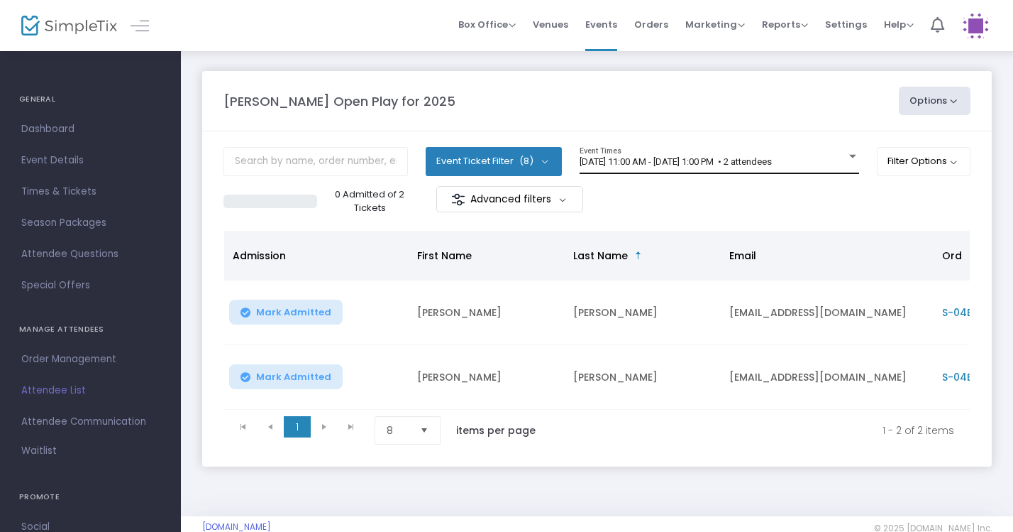
click at [742, 174] on div "9/20/2025 @ 11:00 AM - 9/20/2025 @ 1:00 PM • 2 attendees Event Times" at bounding box center [720, 160] width 280 height 27
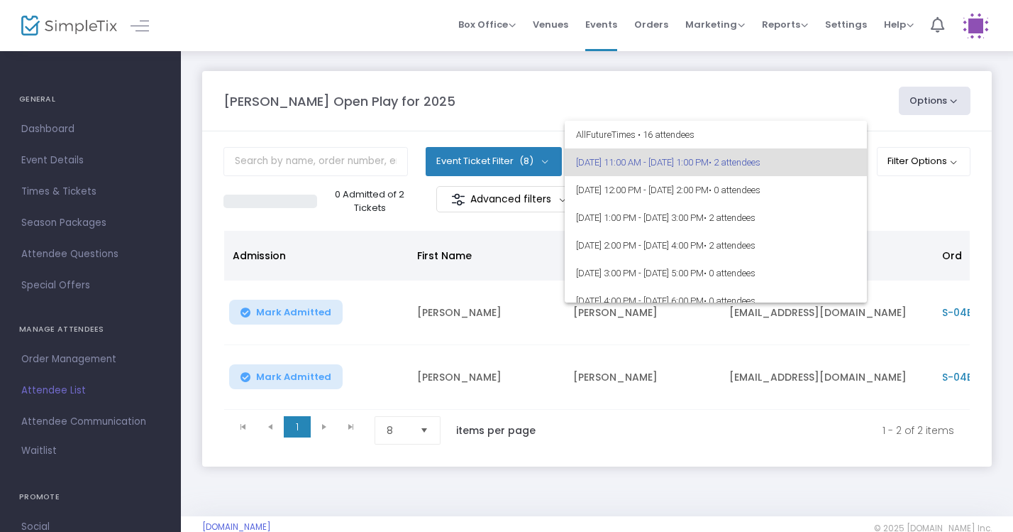
click at [774, 86] on div at bounding box center [506, 266] width 1013 height 532
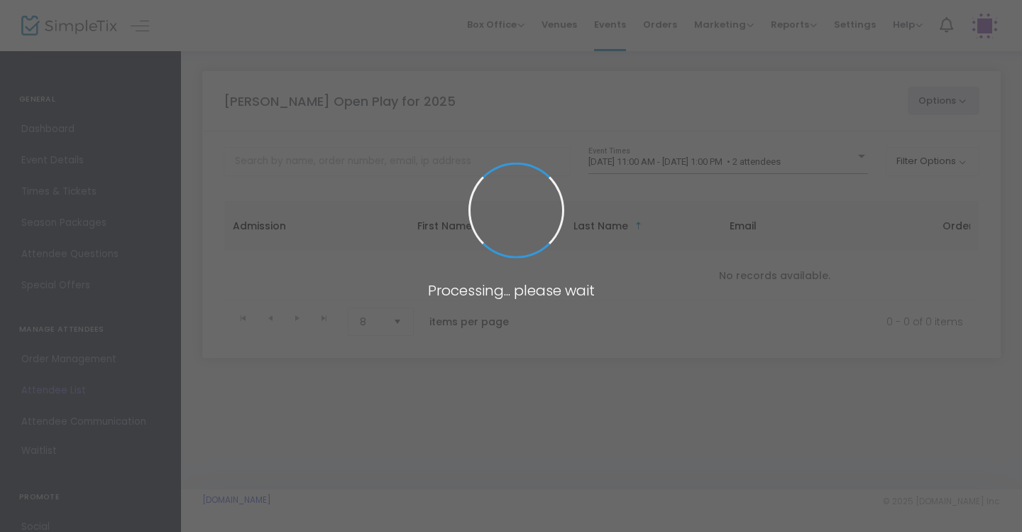
click at [826, 163] on span at bounding box center [511, 266] width 1022 height 532
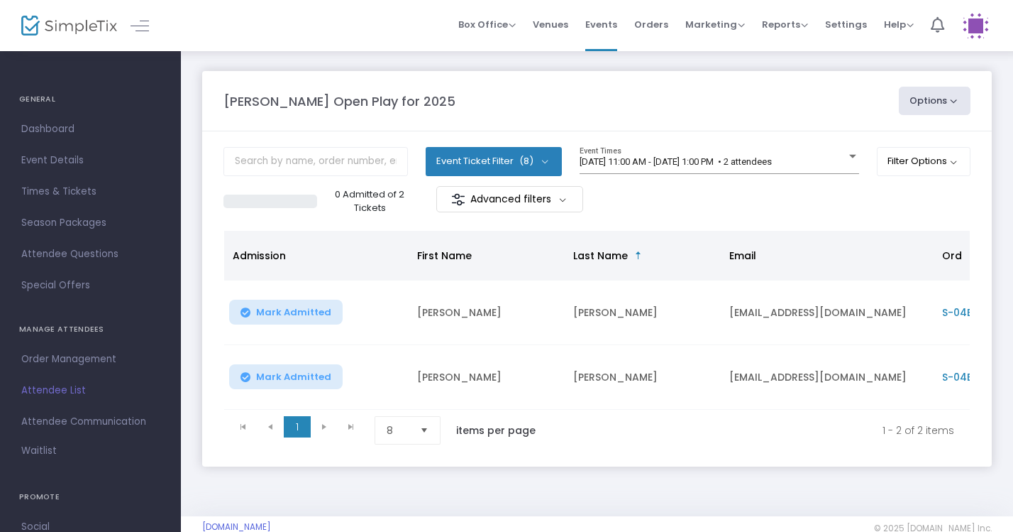
click at [772, 163] on span "[DATE] 11:00 AM - [DATE] 1:00 PM • 2 attendees" at bounding box center [676, 161] width 192 height 11
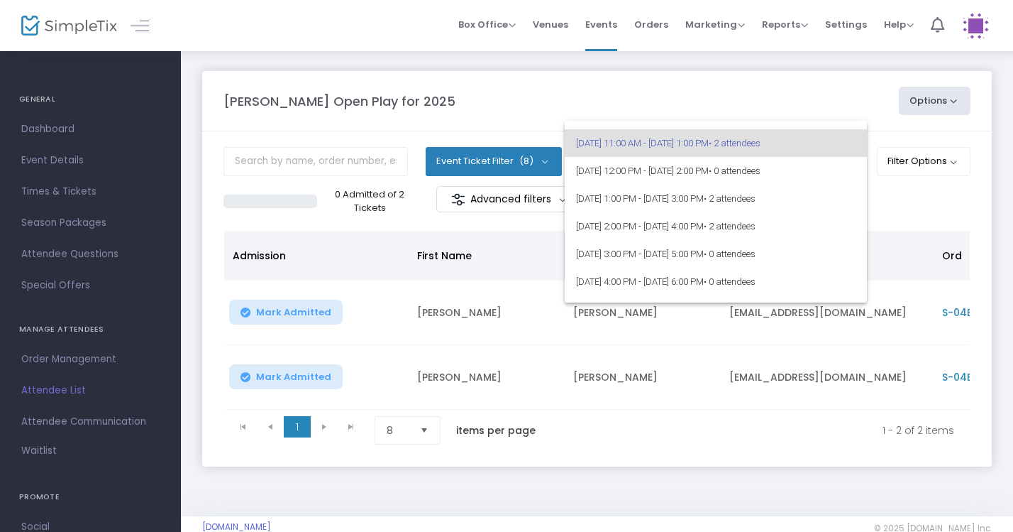
scroll to position [23, 0]
